Goal: Task Accomplishment & Management: Use online tool/utility

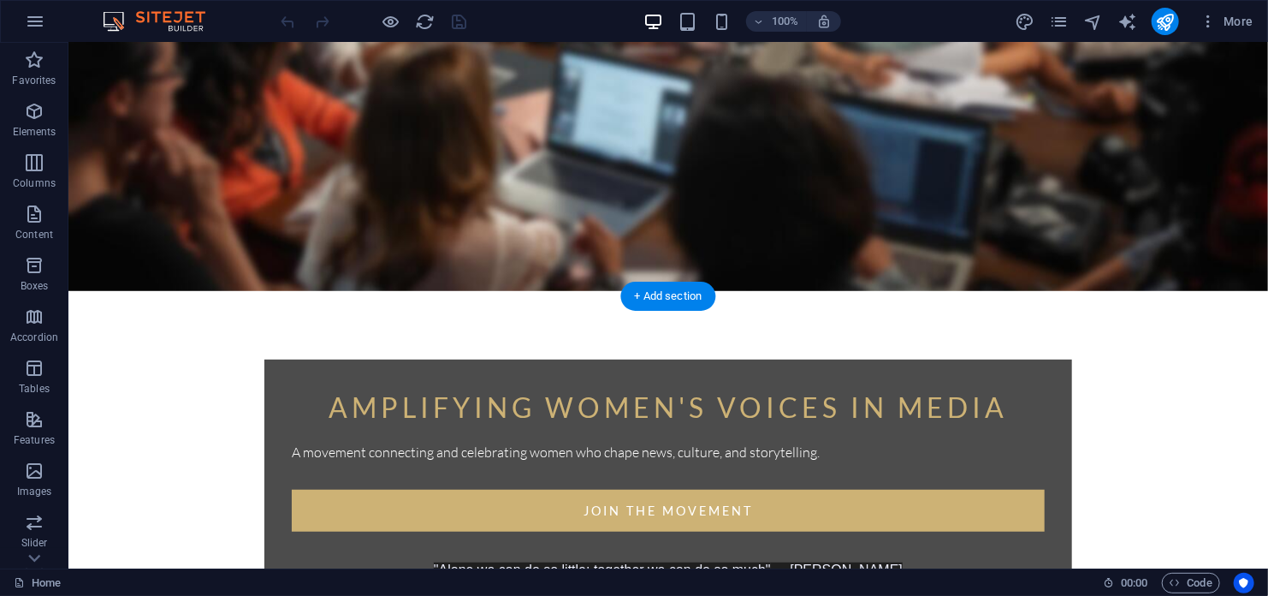
scroll to position [21, 0]
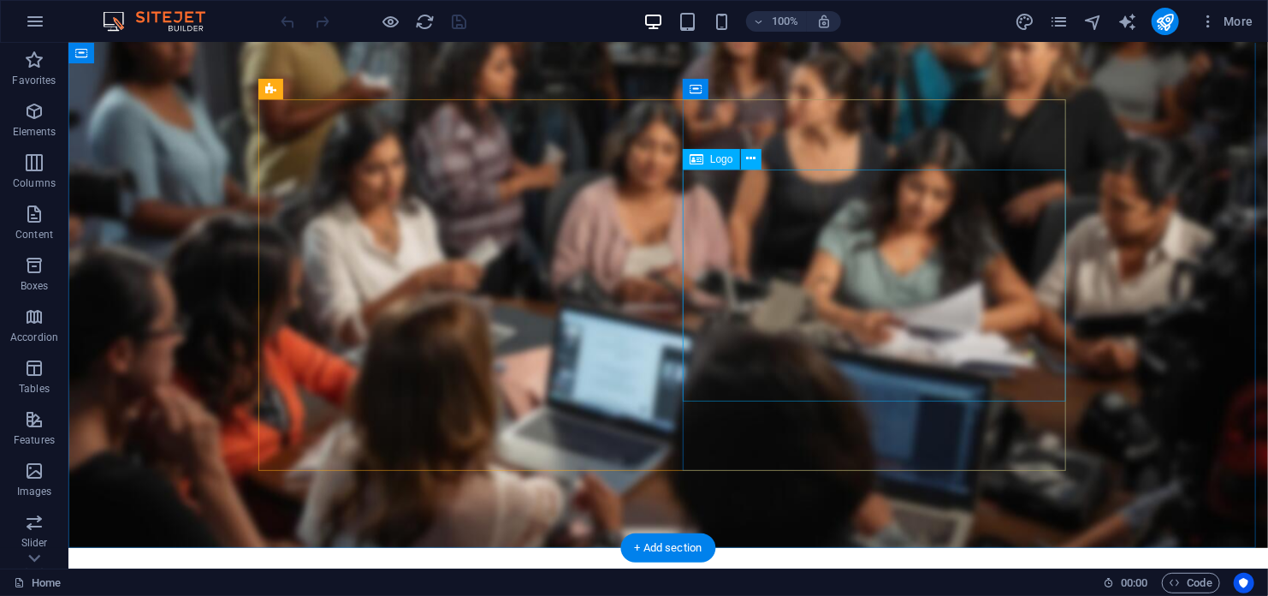
select select "px"
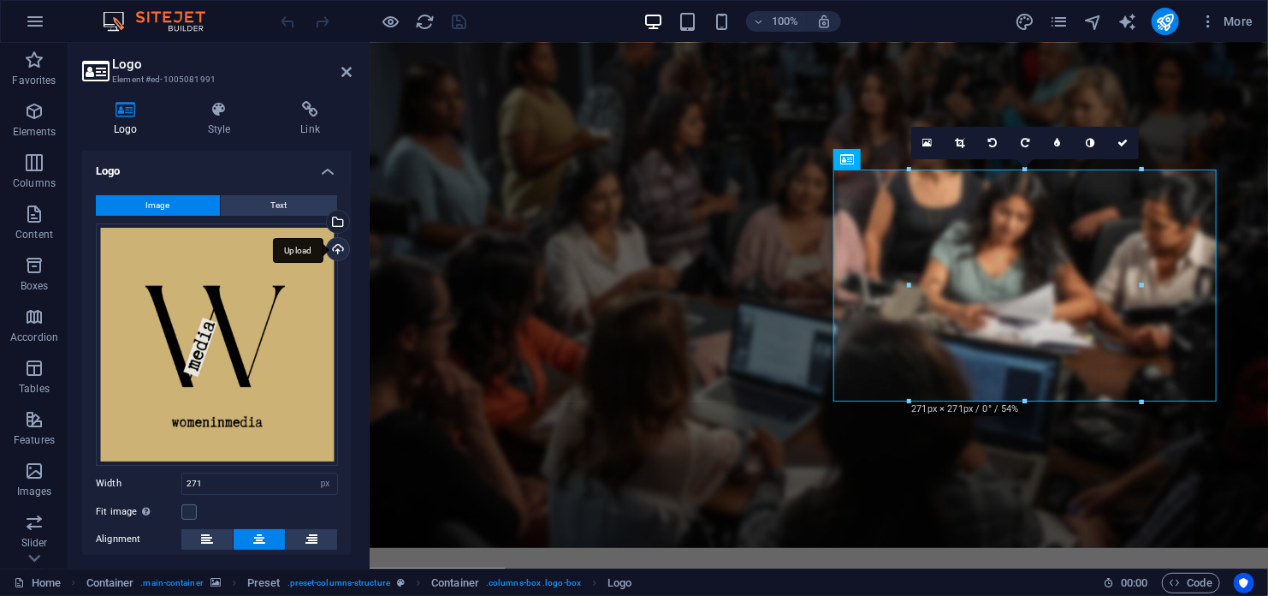
click at [336, 248] on div "Upload" at bounding box center [336, 251] width 26 height 26
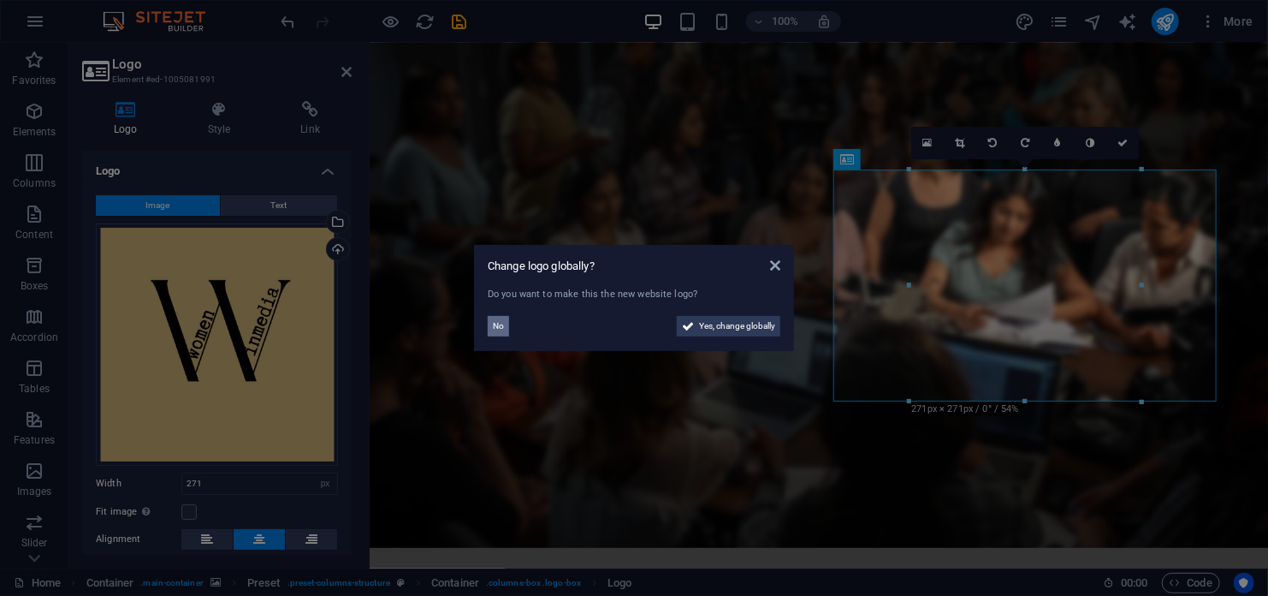
click at [504, 326] on button "No" at bounding box center [498, 326] width 21 height 21
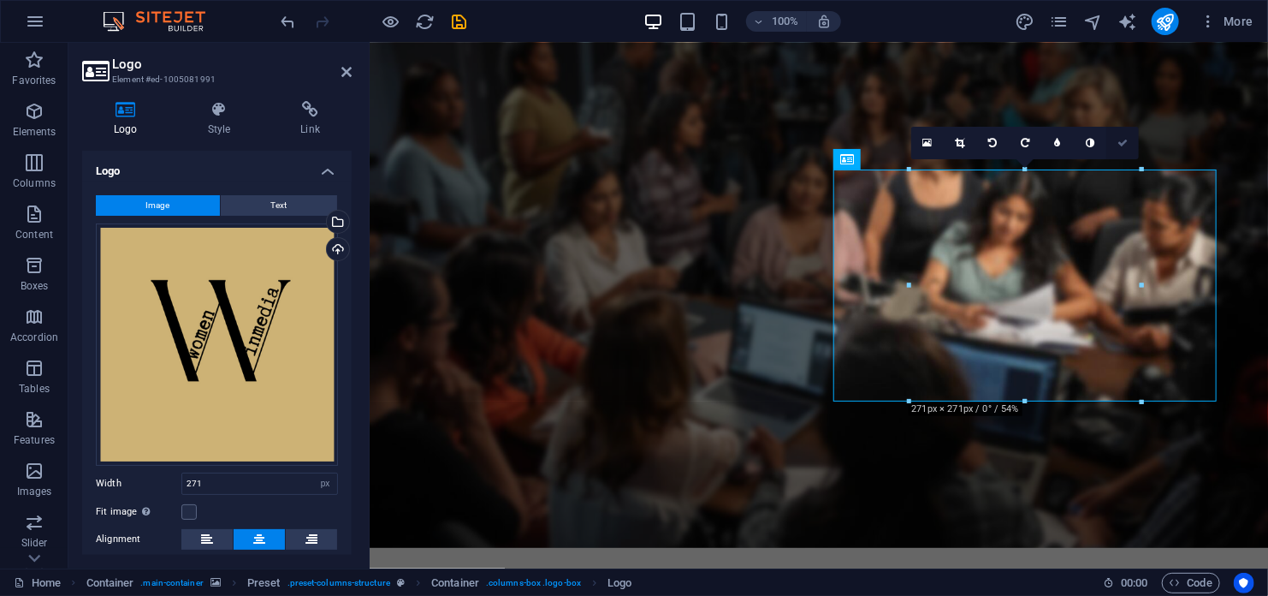
click at [1121, 143] on icon at bounding box center [1122, 143] width 10 height 10
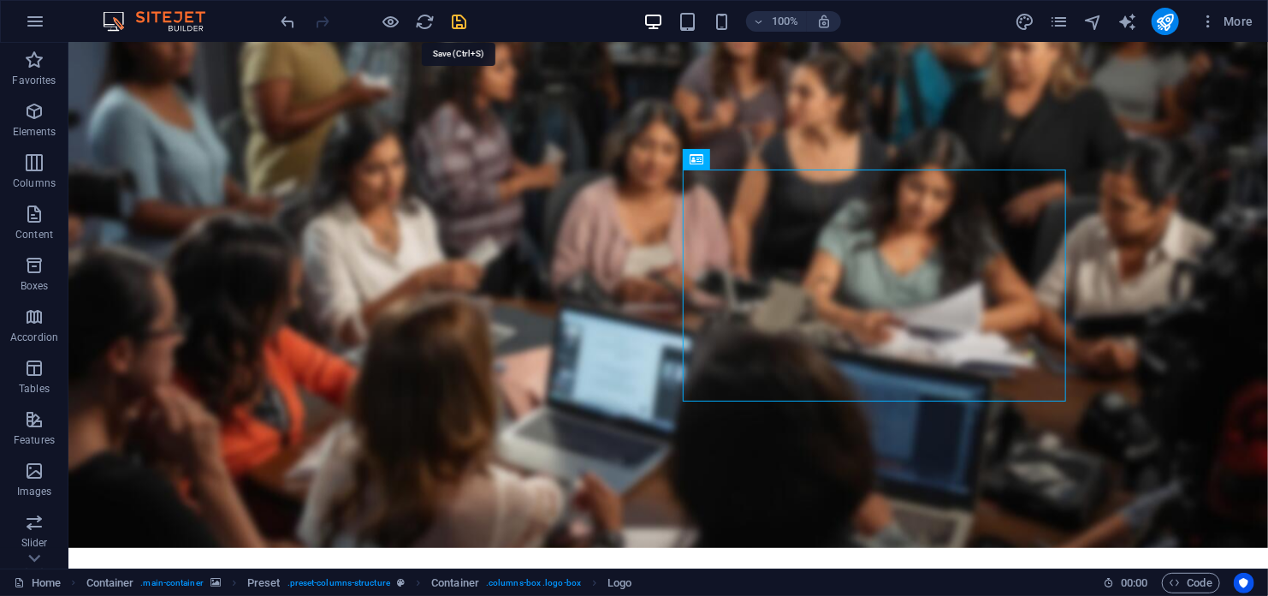
click at [458, 19] on icon "save" at bounding box center [460, 22] width 20 height 20
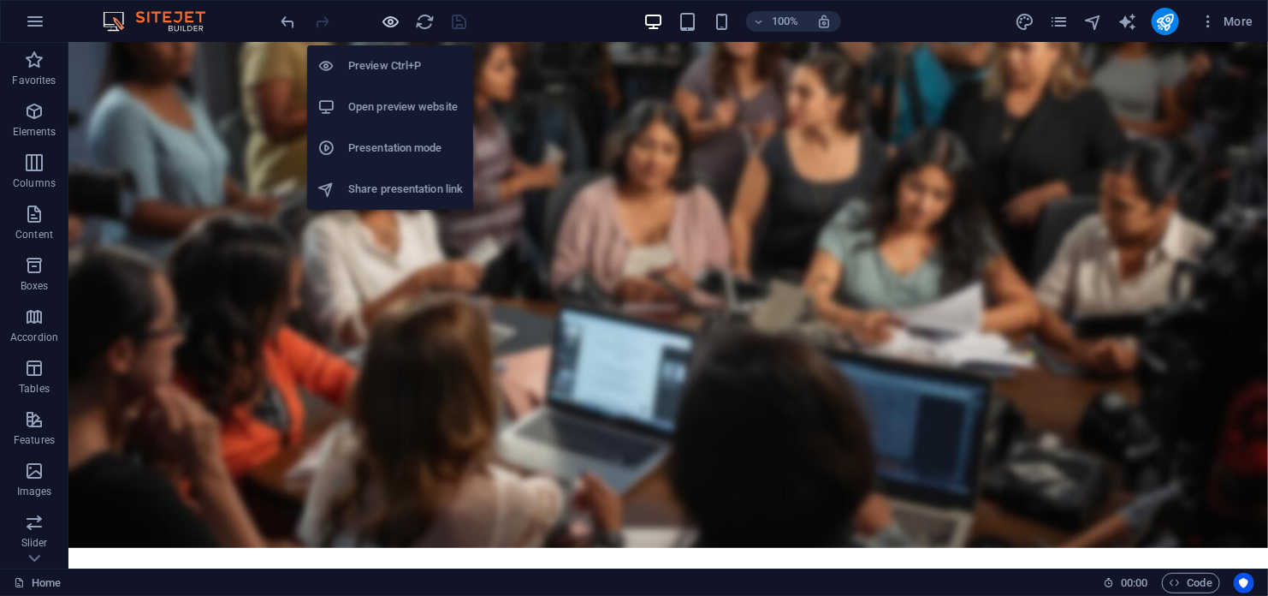
click at [389, 21] on icon "button" at bounding box center [392, 22] width 20 height 20
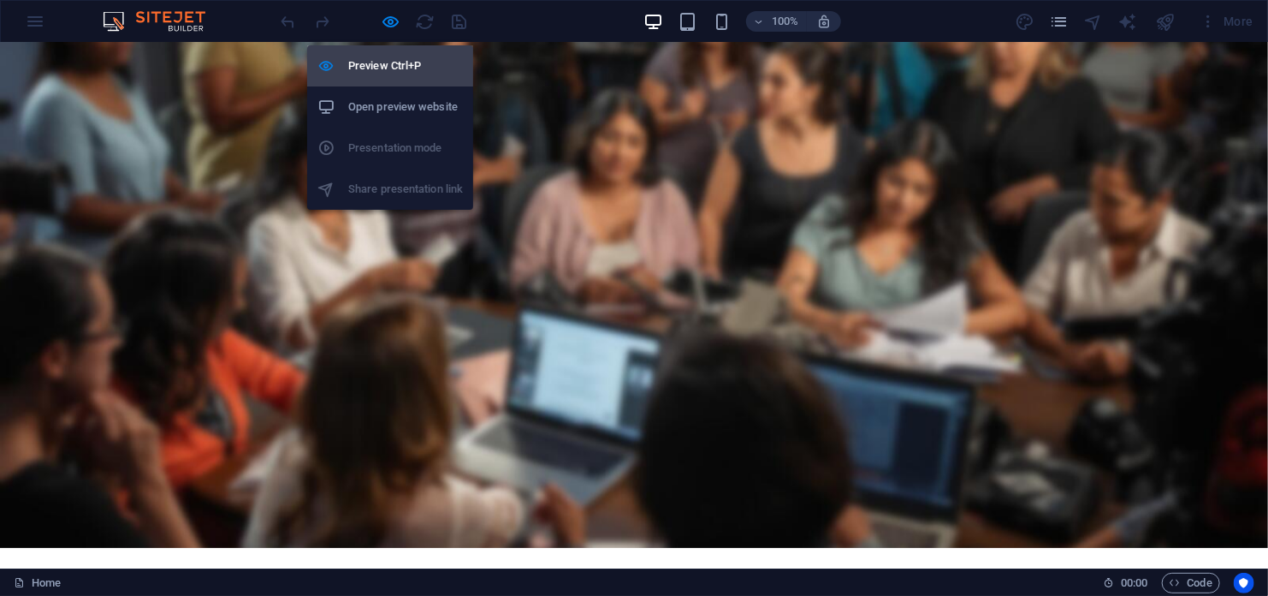
click at [383, 62] on h6 "Preview Ctrl+P" at bounding box center [405, 66] width 115 height 21
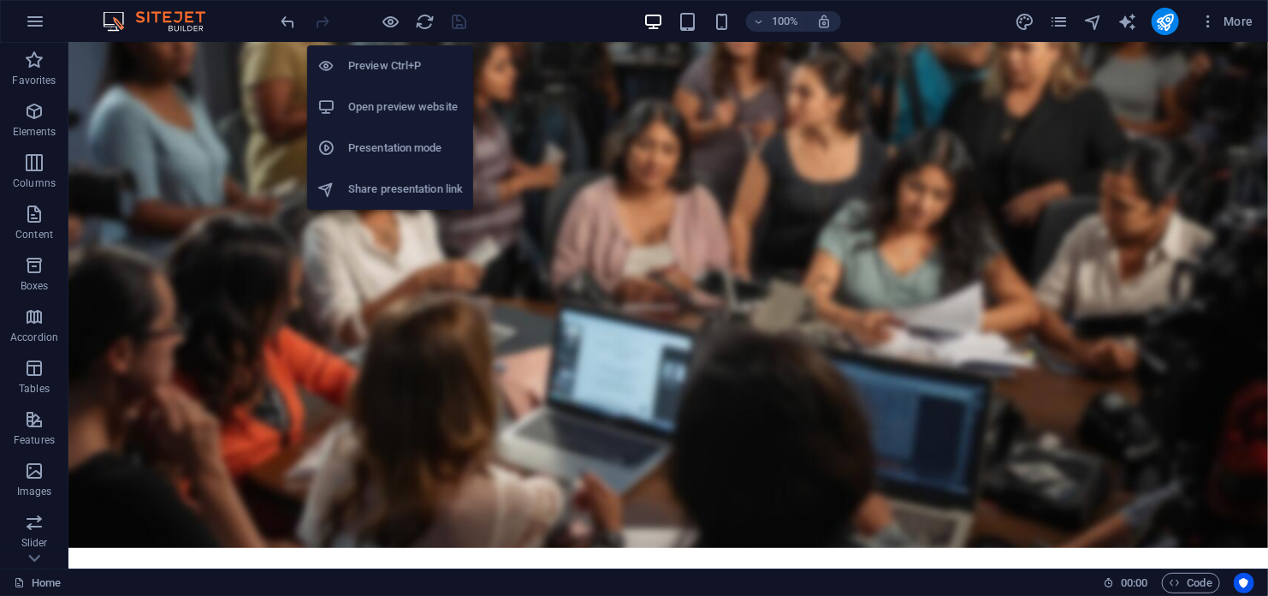
click at [383, 59] on h6 "Preview Ctrl+P" at bounding box center [405, 66] width 115 height 21
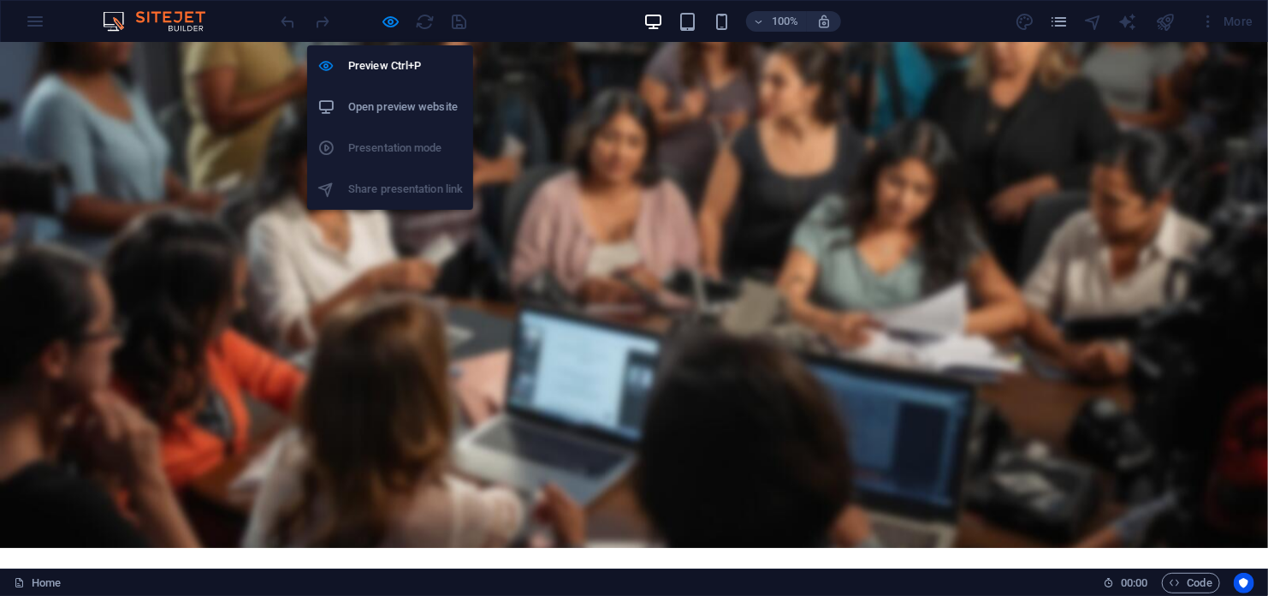
click at [391, 112] on h6 "Open preview website" at bounding box center [405, 107] width 115 height 21
click at [387, 15] on icon "button" at bounding box center [392, 22] width 20 height 20
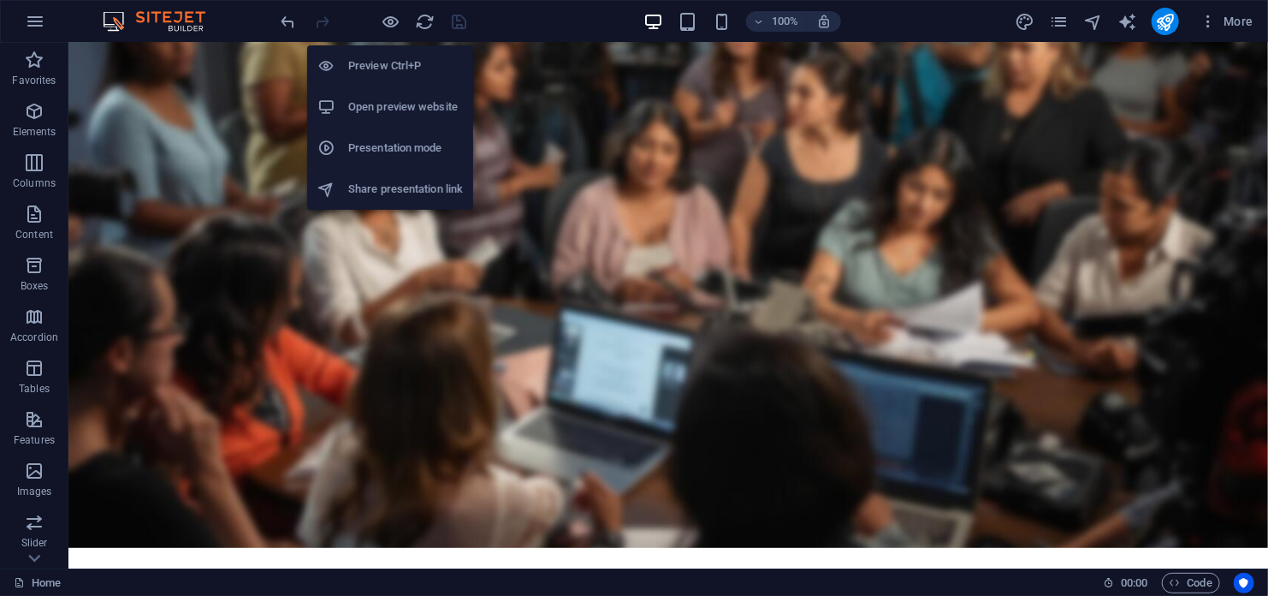
click at [381, 105] on h6 "Open preview website" at bounding box center [405, 107] width 115 height 21
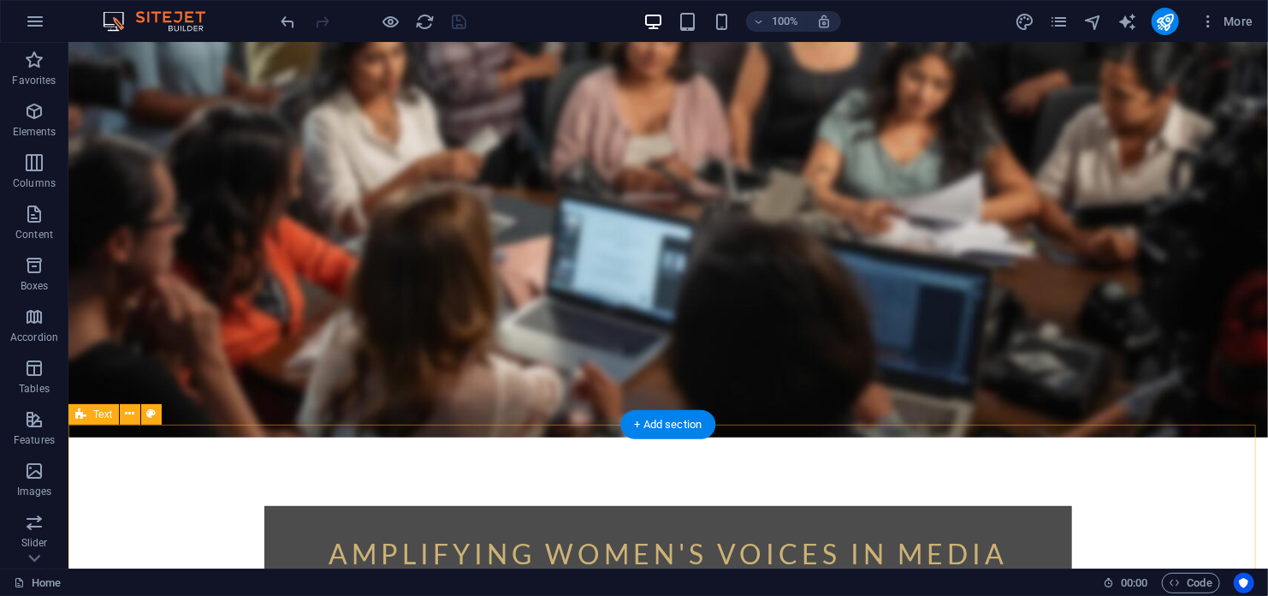
scroll to position [106, 0]
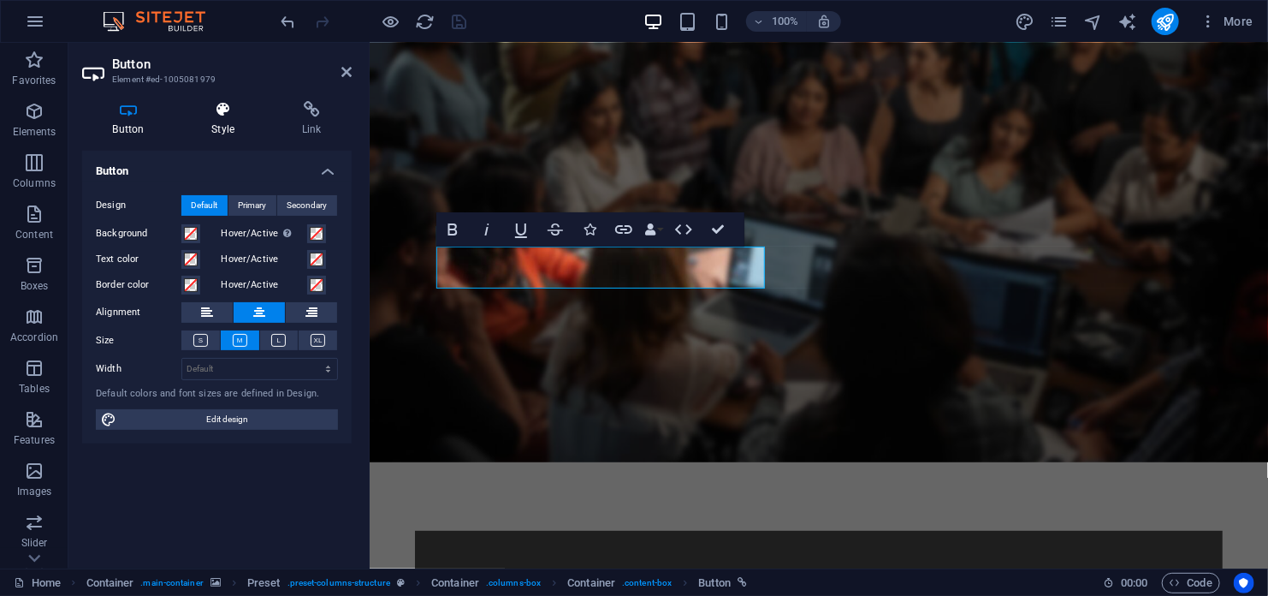
click at [221, 114] on icon at bounding box center [223, 109] width 84 height 17
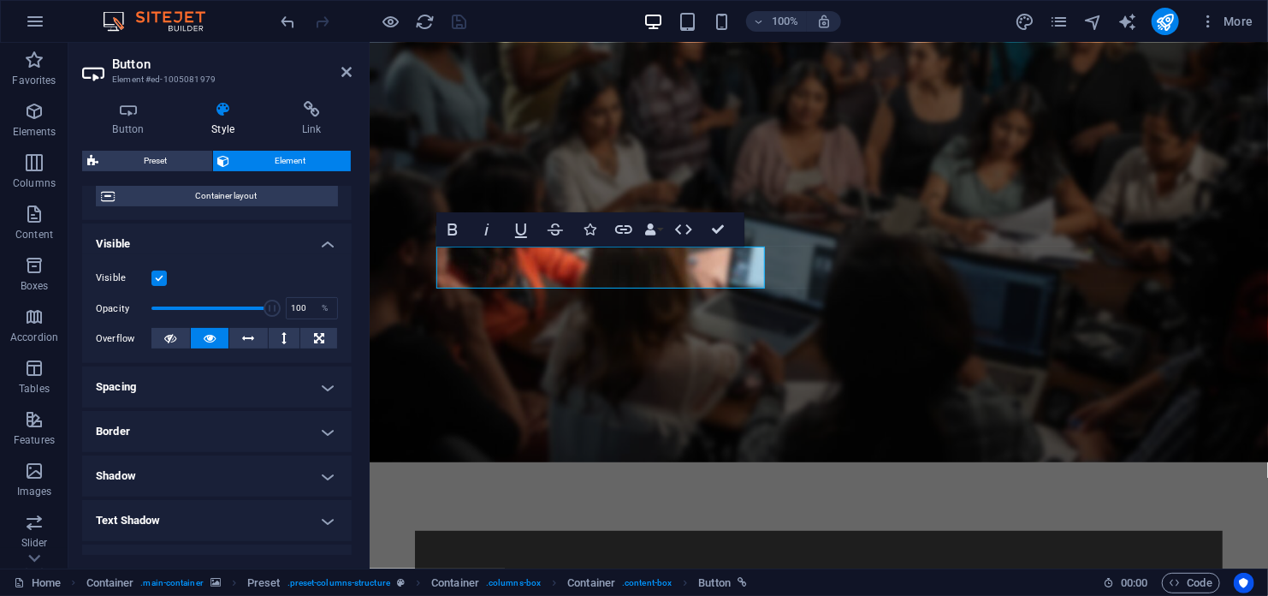
scroll to position [171, 0]
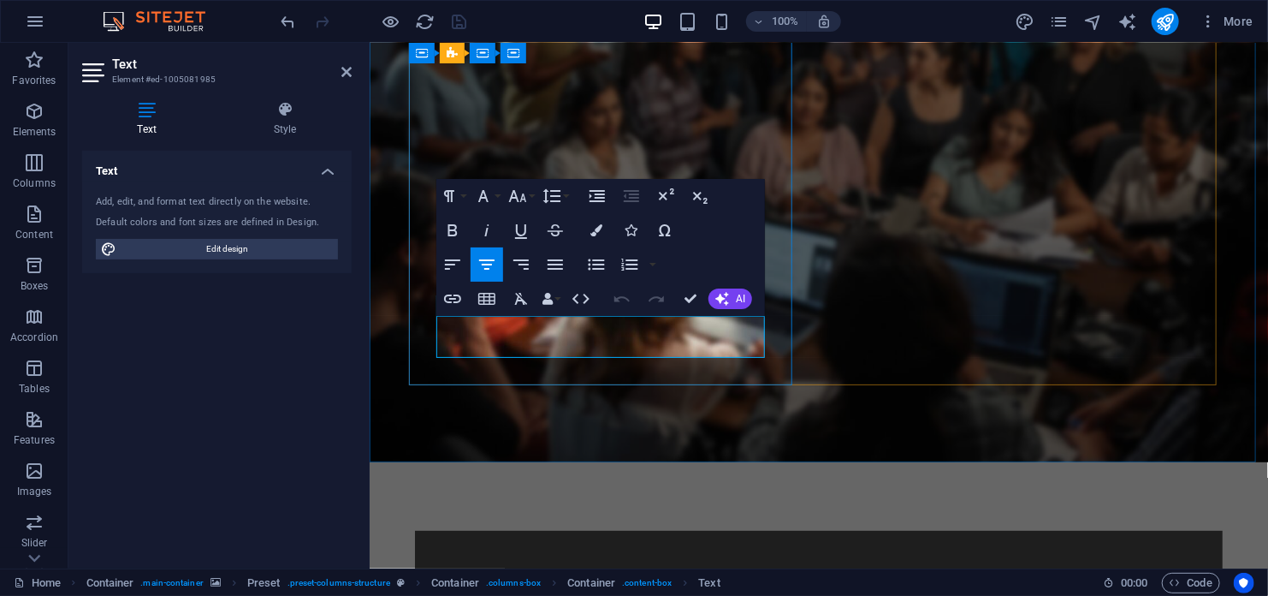
drag, startPoint x: 673, startPoint y: 351, endPoint x: 447, endPoint y: 322, distance: 228.6
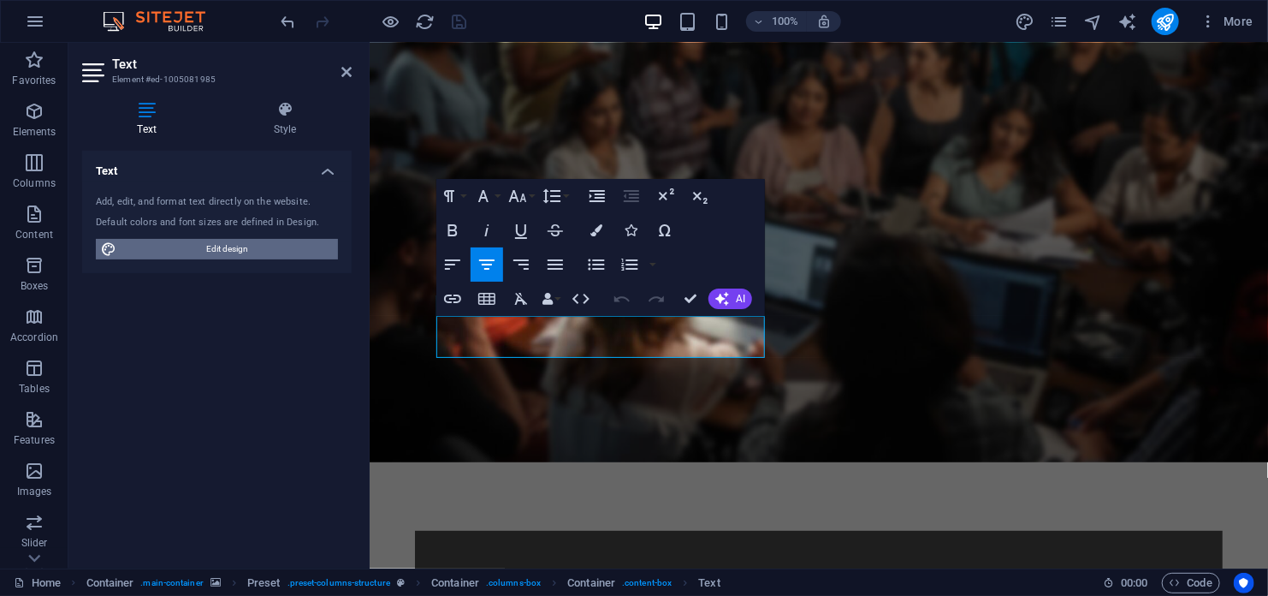
click at [276, 246] on span "Edit design" at bounding box center [226, 249] width 211 height 21
select select "px"
select select "300"
select select "px"
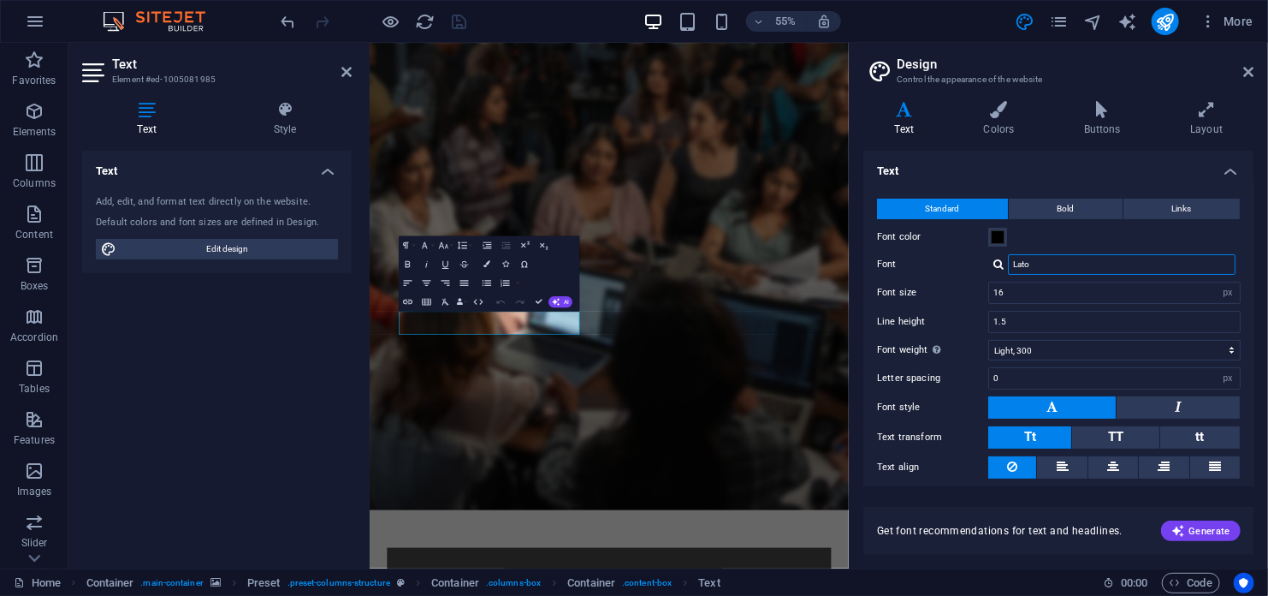
drag, startPoint x: 1040, startPoint y: 266, endPoint x: 1009, endPoint y: 256, distance: 32.5
click at [1009, 256] on input "Lato" at bounding box center [1122, 264] width 228 height 21
type input "type wri"
click at [1036, 285] on div "Manage fonts →" at bounding box center [1125, 287] width 226 height 18
select select "popularity"
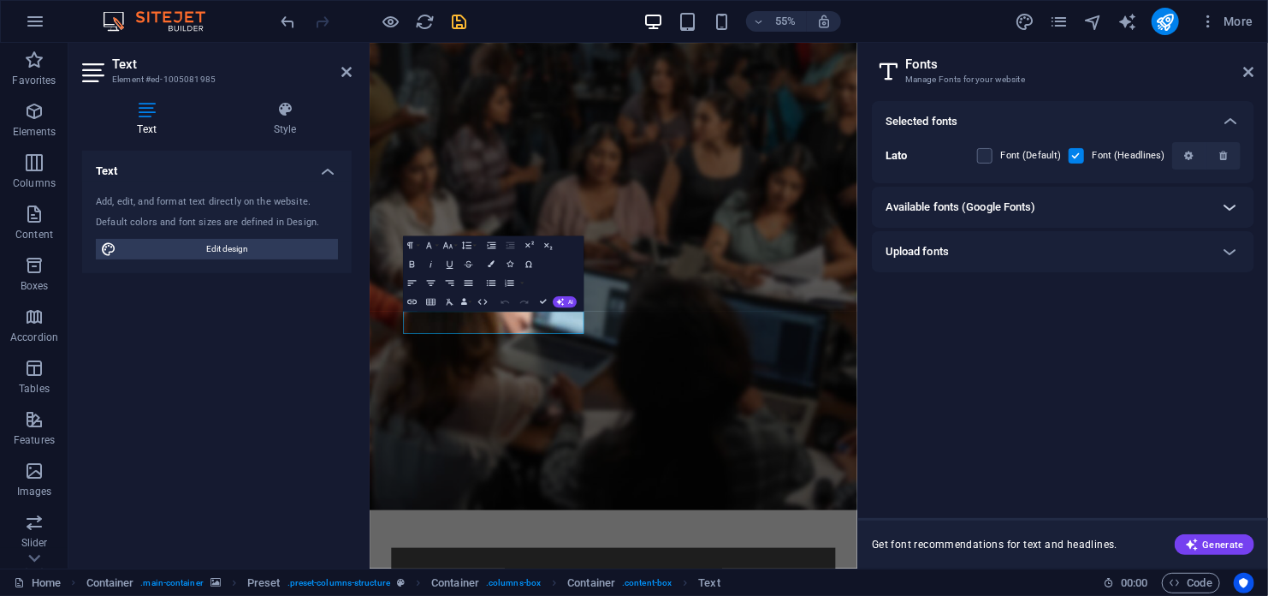
click at [1230, 206] on icon at bounding box center [1230, 207] width 21 height 21
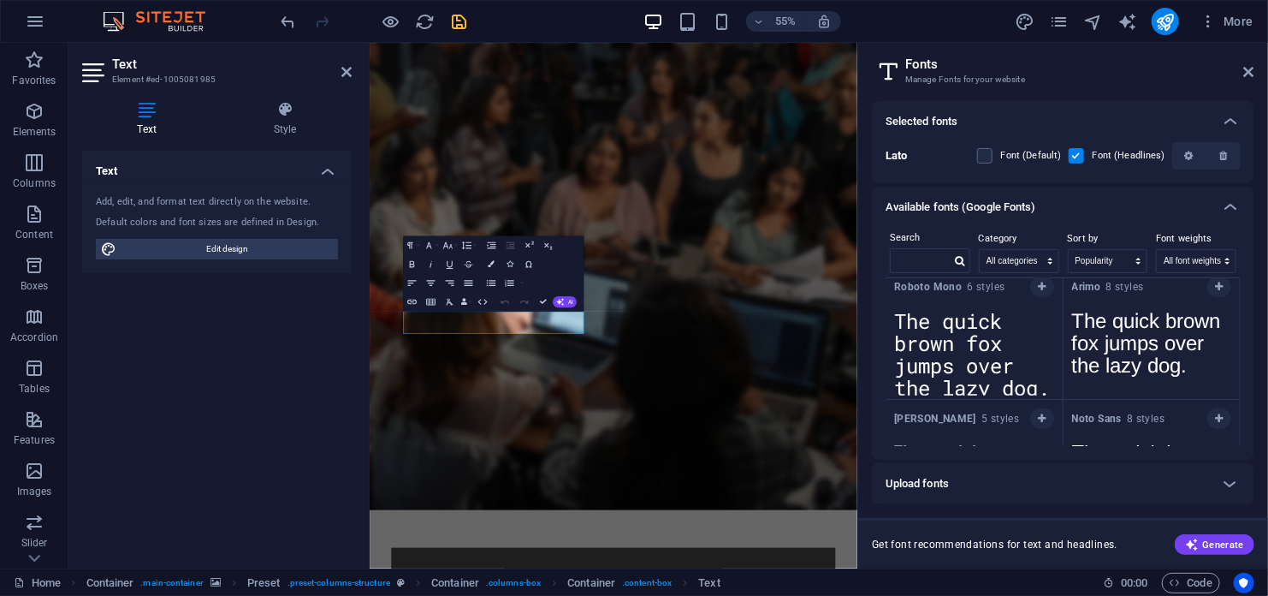
scroll to position [513, 0]
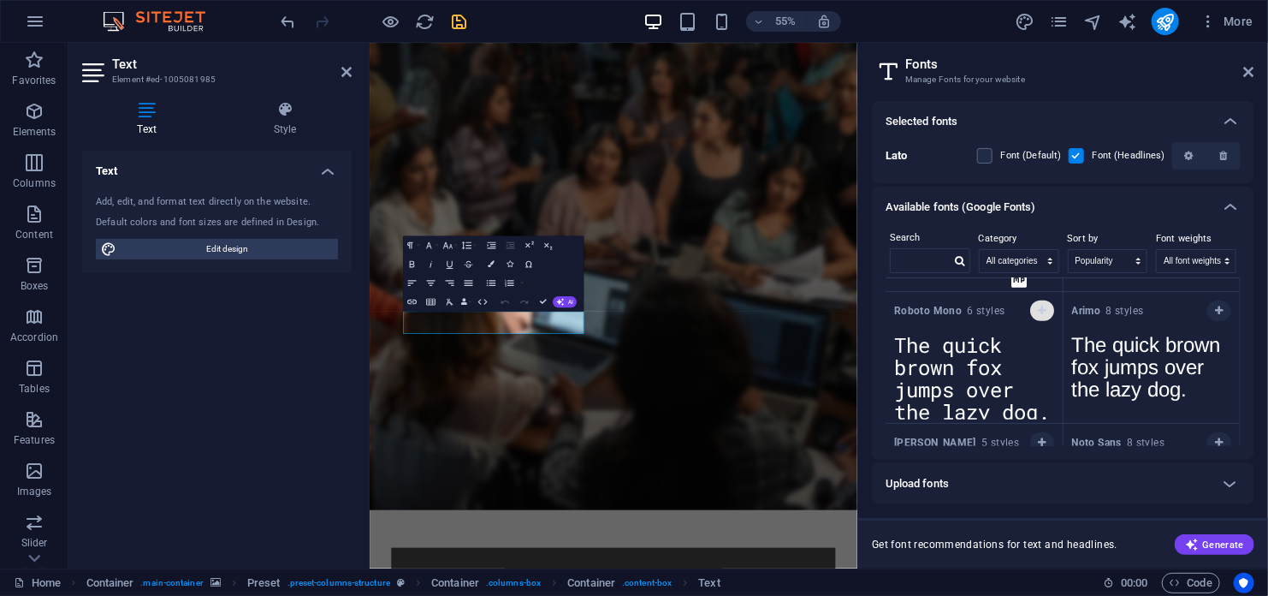
click at [1044, 309] on icon "button" at bounding box center [1042, 310] width 8 height 10
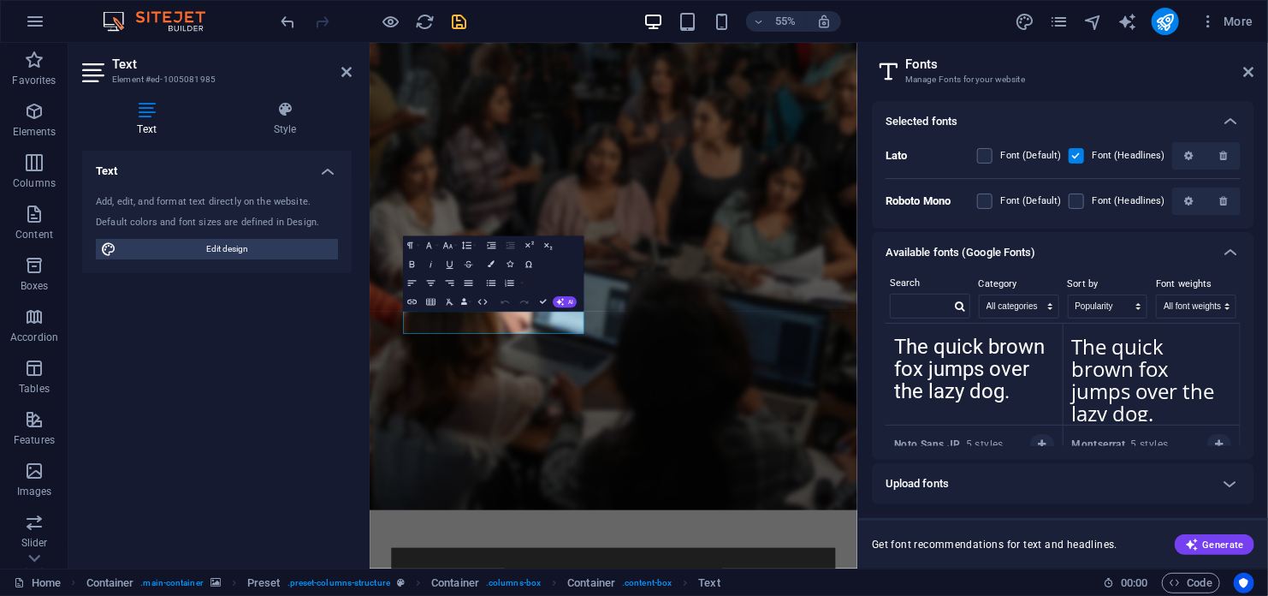
scroll to position [0, 0]
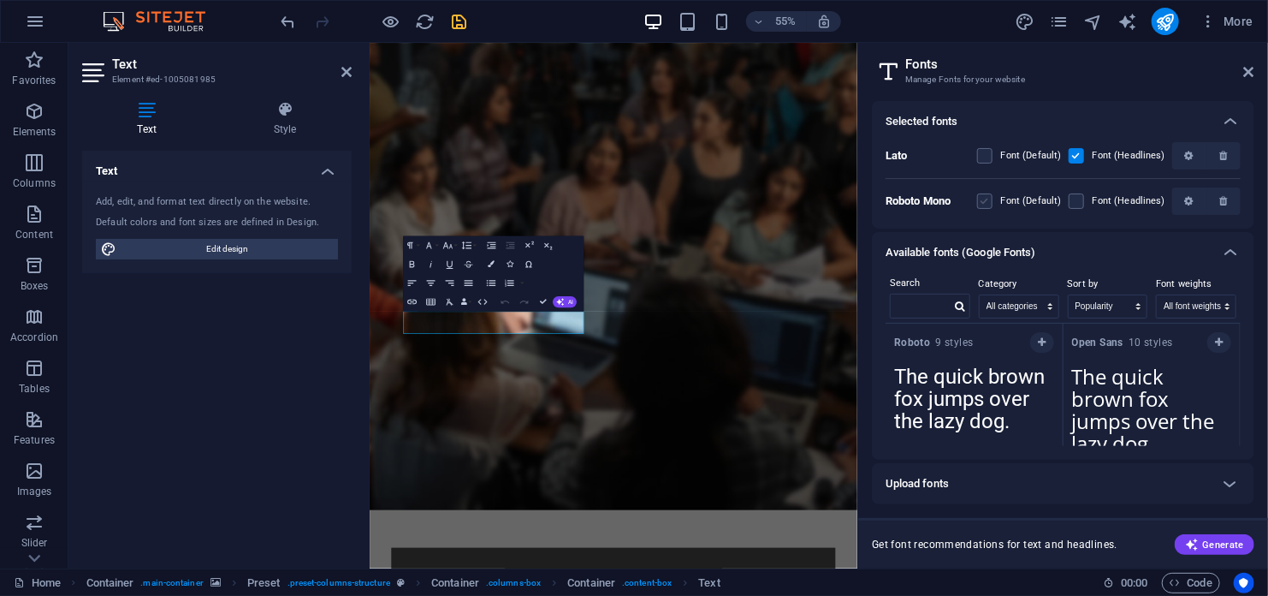
click at [989, 199] on label at bounding box center [984, 200] width 15 height 15
click at [0, 0] on Mono "checkbox" at bounding box center [0, 0] width 0 height 0
click at [989, 199] on label at bounding box center [984, 200] width 15 height 15
click at [0, 0] on Mono "checkbox" at bounding box center [0, 0] width 0 height 0
click at [1235, 484] on icon at bounding box center [1230, 483] width 21 height 21
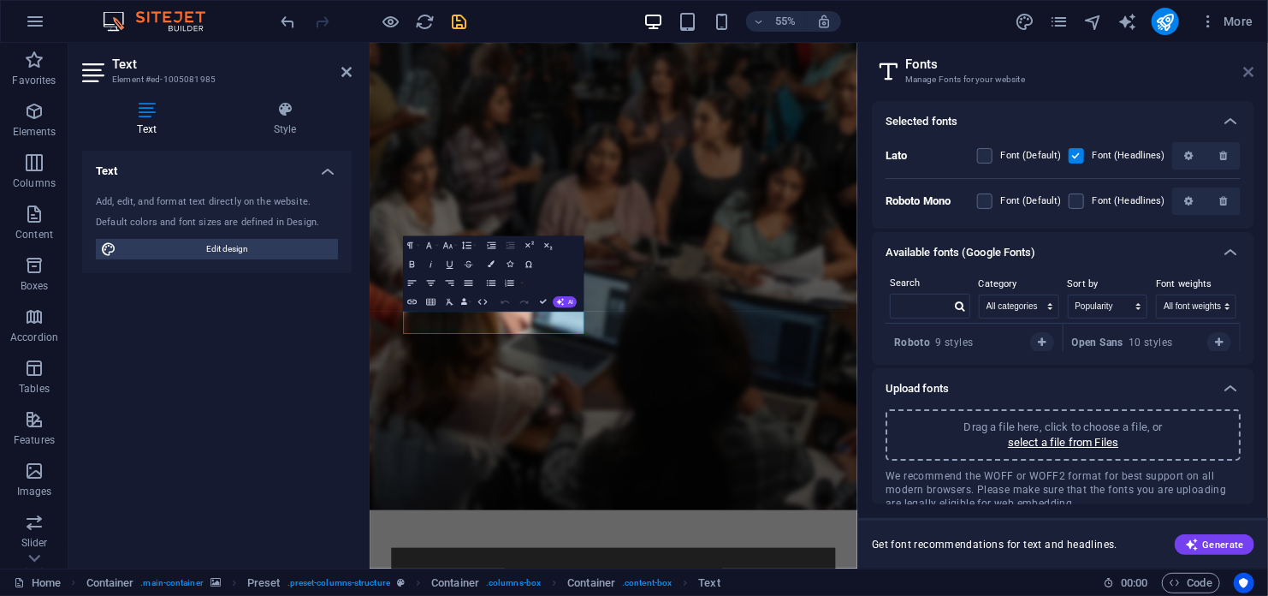
click at [1247, 70] on icon at bounding box center [1249, 72] width 10 height 14
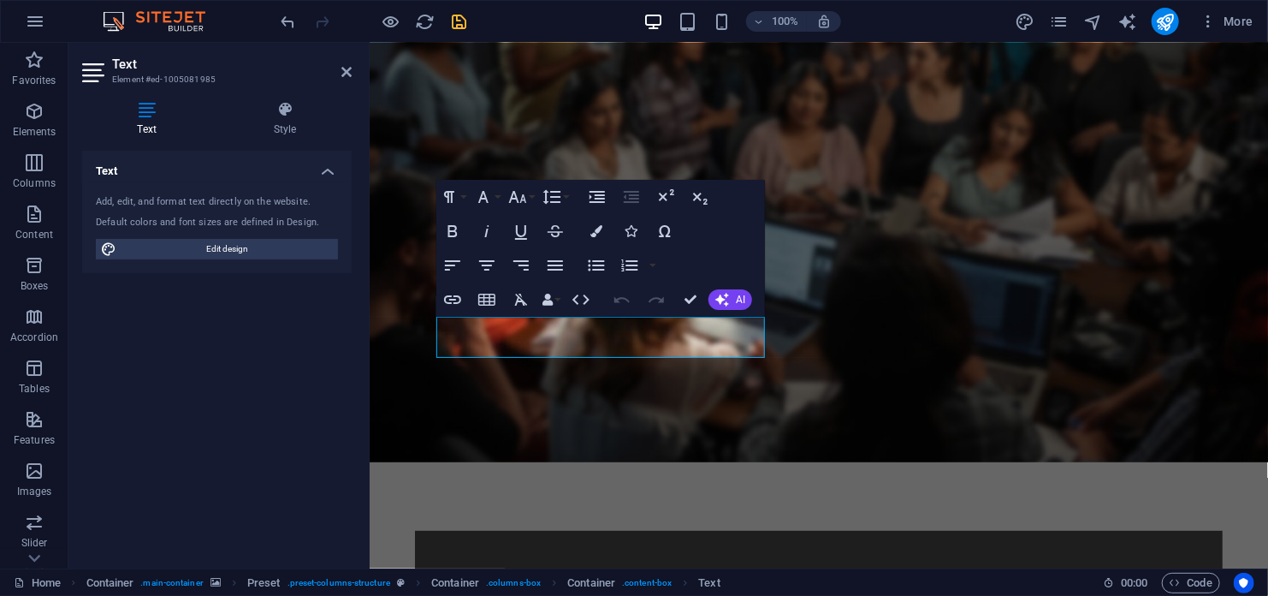
click at [764, 391] on figure at bounding box center [818, 198] width 898 height 525
